Goal: Information Seeking & Learning: Find specific fact

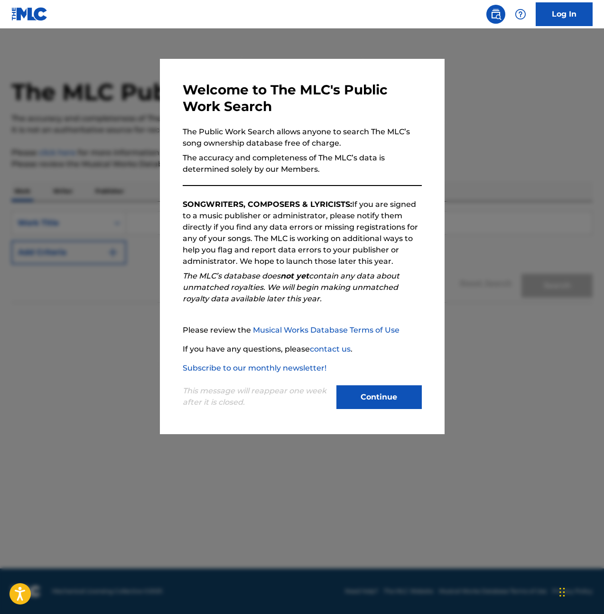
click at [399, 399] on button "Continue" at bounding box center [379, 398] width 85 height 24
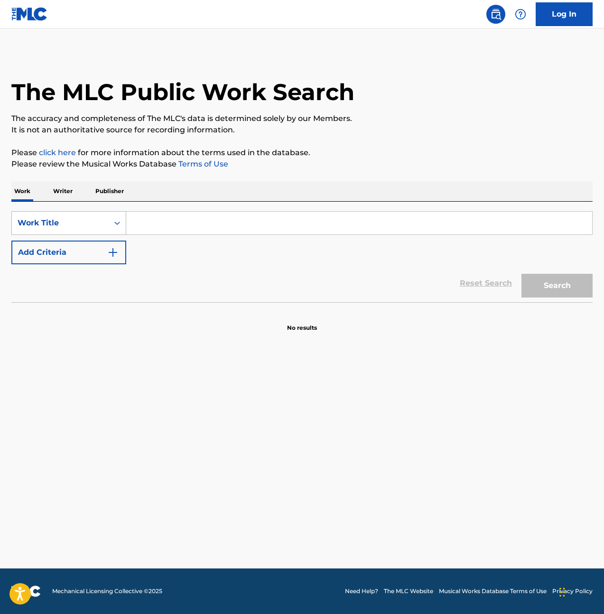
click at [97, 226] on div "Work Title" at bounding box center [60, 222] width 85 height 11
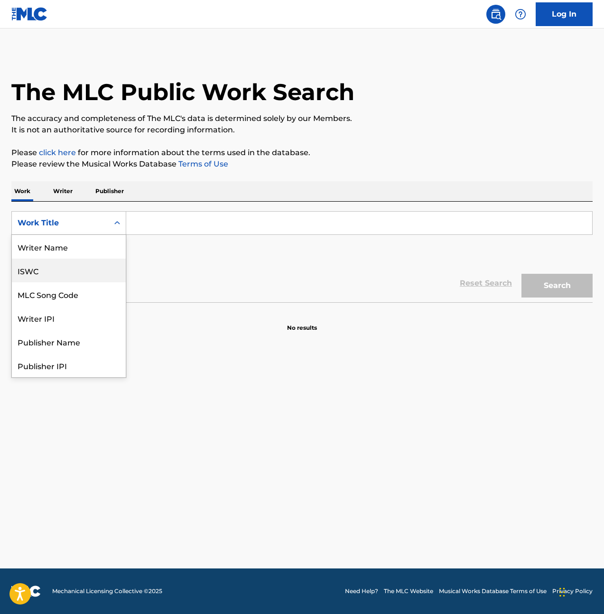
click at [64, 277] on div "ISWC" at bounding box center [69, 271] width 114 height 24
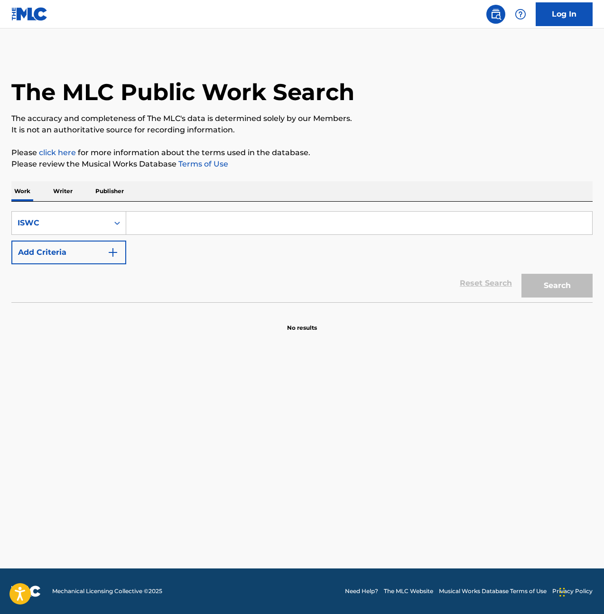
click at [147, 229] on input "Search Form" at bounding box center [359, 223] width 466 height 23
paste input "T9021837865"
click at [522, 274] on button "Search" at bounding box center [557, 286] width 71 height 24
click at [178, 225] on input "T9021837865" at bounding box center [359, 223] width 466 height 23
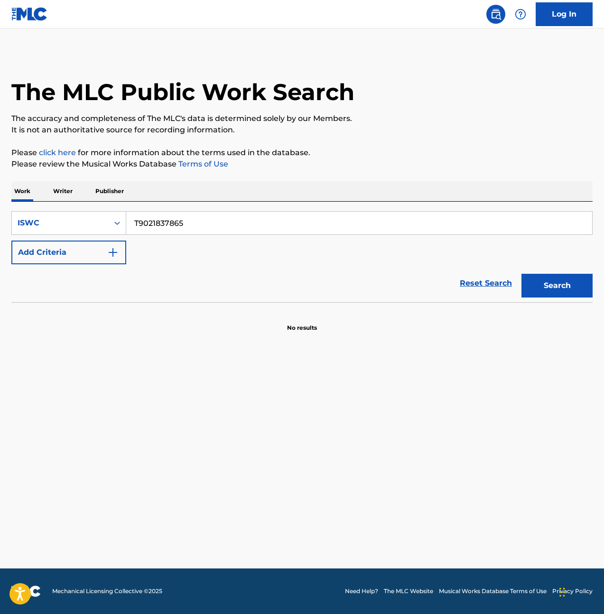
paste input "2896022"
type input "T9022896022"
click at [522, 274] on button "Search" at bounding box center [557, 286] width 71 height 24
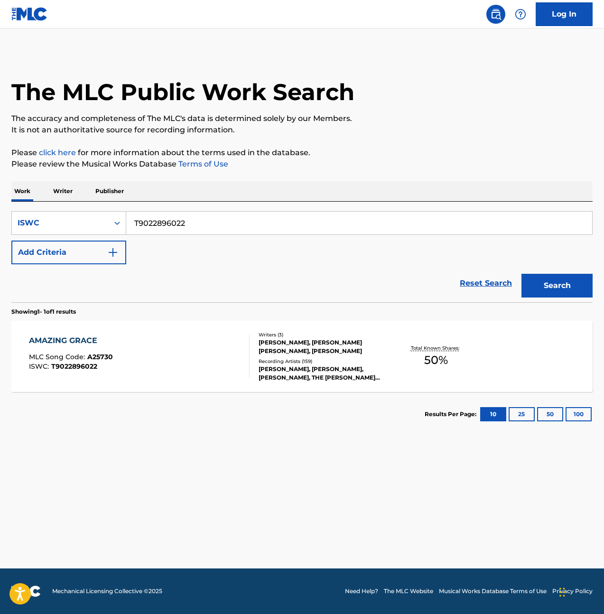
click at [84, 339] on div "AMAZING GRACE" at bounding box center [71, 340] width 84 height 11
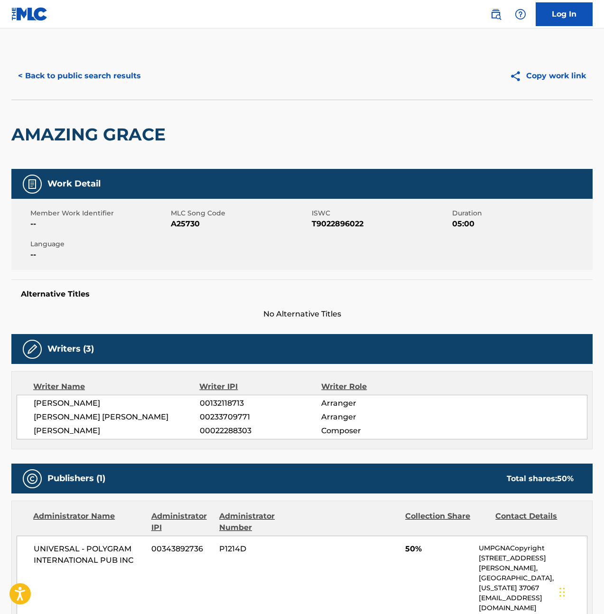
click at [319, 220] on span "T9022896022" at bounding box center [381, 223] width 138 height 11
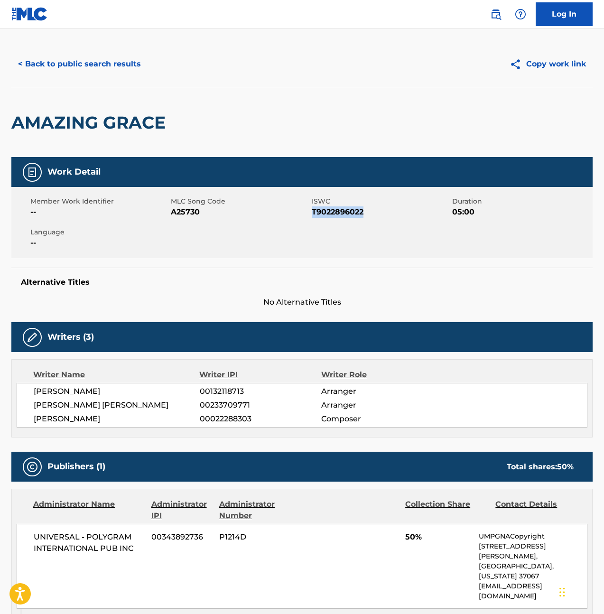
scroll to position [154, 0]
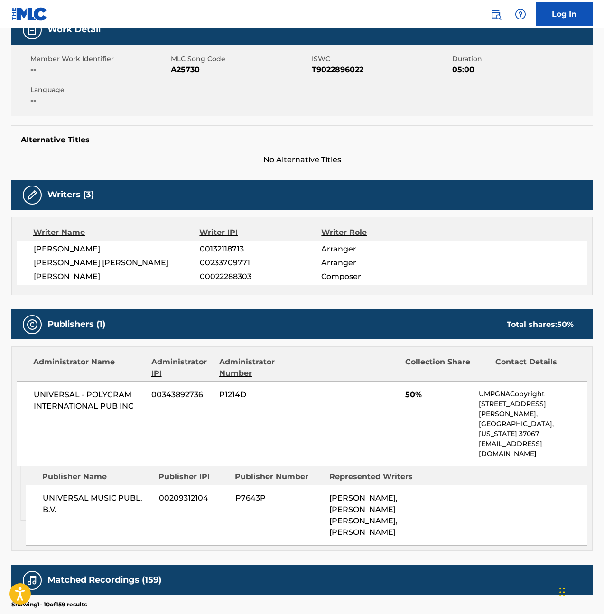
click at [47, 276] on span "[PERSON_NAME]" at bounding box center [117, 276] width 166 height 11
drag, startPoint x: 47, startPoint y: 276, endPoint x: 594, endPoint y: 295, distance: 546.9
click at [50, 276] on span "[PERSON_NAME]" at bounding box center [117, 276] width 166 height 11
